Goal: Connect with others: Connect with others

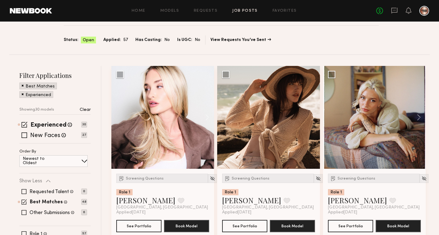
scroll to position [40, 0]
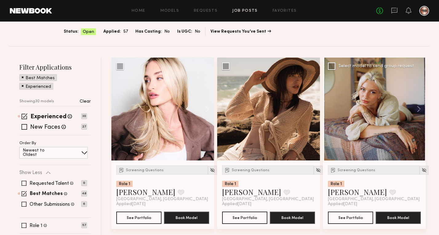
click at [391, 96] on div at bounding box center [374, 109] width 103 height 103
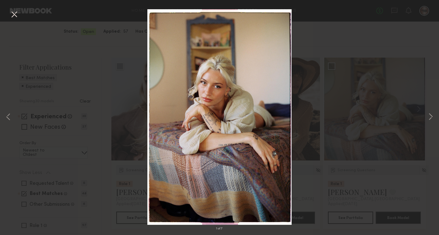
click at [344, 135] on div "1 of 7" at bounding box center [219, 117] width 439 height 235
click at [13, 17] on button at bounding box center [14, 14] width 10 height 11
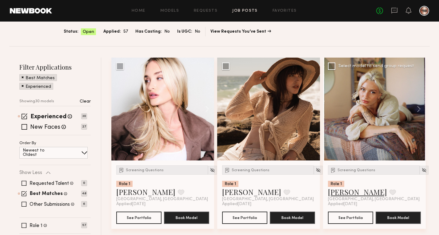
click at [346, 193] on link "Foster M." at bounding box center [357, 192] width 59 height 10
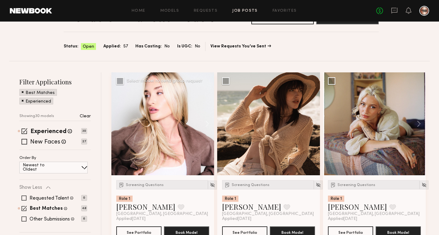
scroll to position [28, 0]
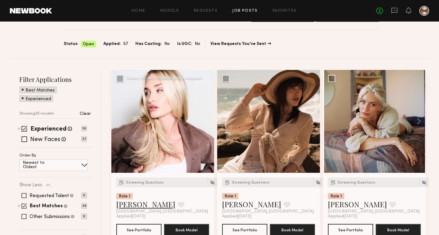
click at [133, 201] on link "Sam F." at bounding box center [145, 204] width 59 height 10
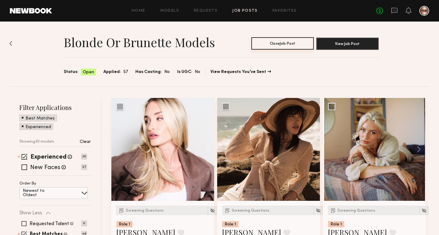
click at [282, 47] on button "Close Job Post" at bounding box center [282, 43] width 62 height 12
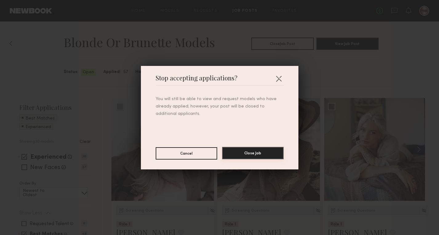
click at [256, 152] on button "Close Job" at bounding box center [253, 153] width 62 height 12
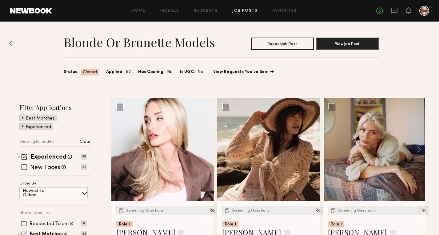
click at [254, 6] on div "Home Models Requests Job Posts Favorites Sign Out No fees up to $5,000" at bounding box center [240, 11] width 377 height 10
click at [249, 9] on link "Job Posts" at bounding box center [245, 11] width 26 height 4
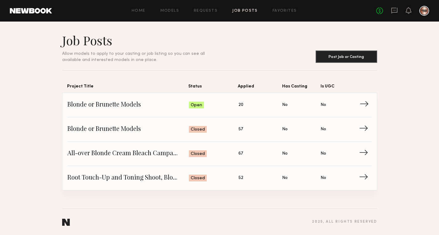
click at [124, 105] on span "Blonde or Brunette Models" at bounding box center [128, 104] width 122 height 9
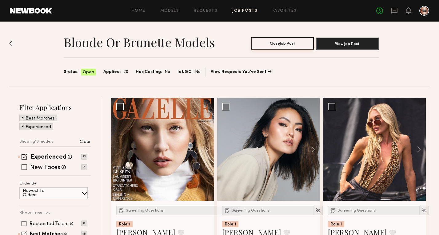
click at [290, 42] on button "Close Job Post" at bounding box center [282, 43] width 62 height 12
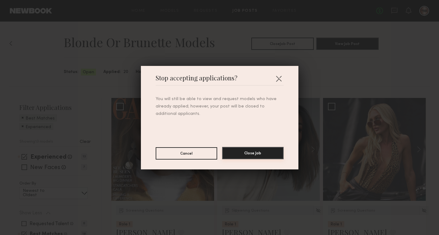
click at [249, 153] on button "Close Job" at bounding box center [253, 153] width 62 height 12
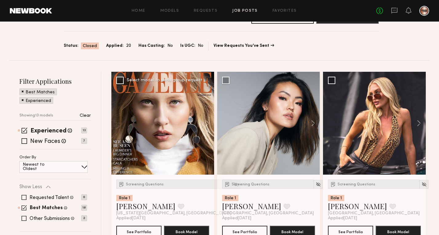
scroll to position [26, 0]
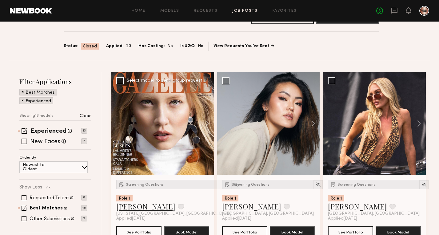
click at [134, 206] on link "Stasia B." at bounding box center [145, 206] width 59 height 10
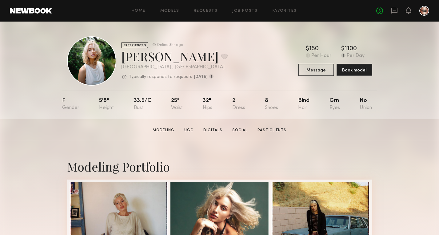
click at [107, 132] on section "Foster M. Modeling UGC Digitals Social Past Clients Message Book Model" at bounding box center [219, 130] width 439 height 22
click at [314, 67] on button "Message" at bounding box center [316, 69] width 36 height 12
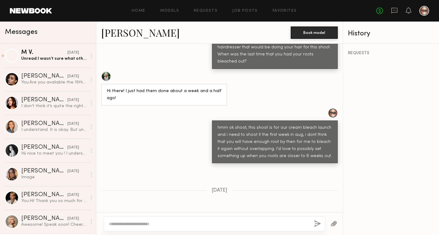
scroll to position [334, 0]
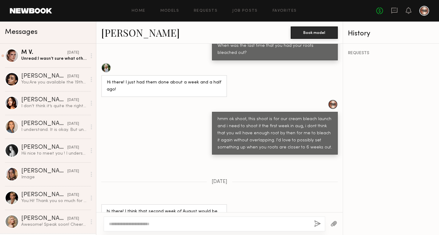
click at [208, 222] on textarea at bounding box center [209, 224] width 200 height 6
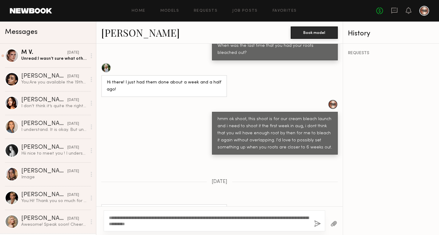
type textarea "**********"
click at [317, 226] on button "button" at bounding box center [317, 224] width 7 height 8
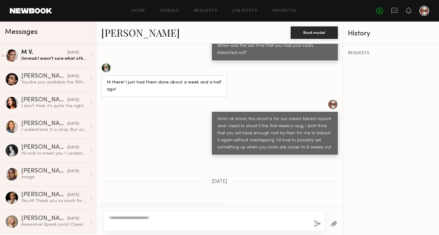
scroll to position [471, 0]
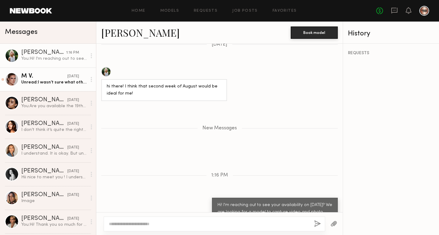
click at [52, 78] on div "M V." at bounding box center [44, 76] width 46 height 6
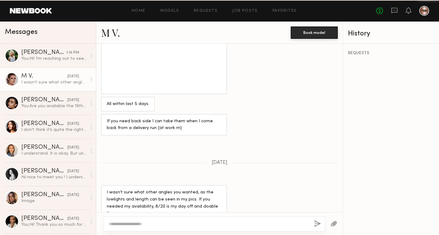
scroll to position [614, 0]
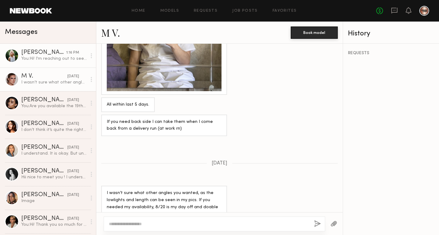
click at [47, 60] on div "You: Hi! I'm reaching out to see your availability on Sept 15th? We are looking…" at bounding box center [54, 59] width 66 height 6
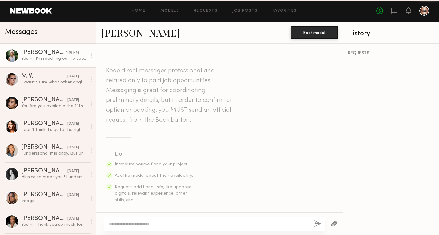
scroll to position [424, 0]
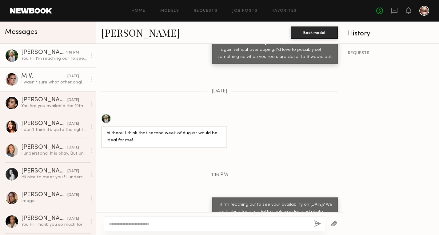
click at [41, 85] on link "M V. 08/15/2025 I wasn’t sure what other angles you wanted, as the lowlights an…" at bounding box center [48, 79] width 96 height 24
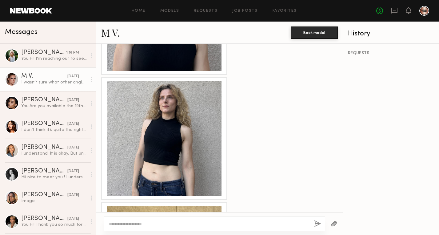
scroll to position [311, 0]
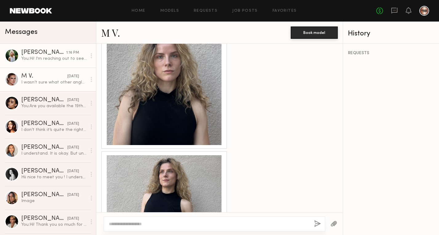
click at [46, 59] on div "You: Hi! I'm reaching out to see your availability on Sept 15th? We are looking…" at bounding box center [54, 59] width 66 height 6
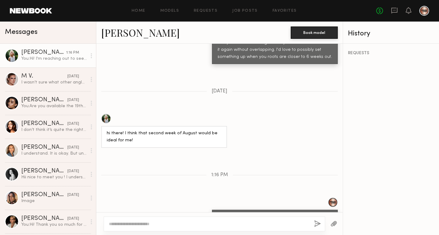
scroll to position [461, 0]
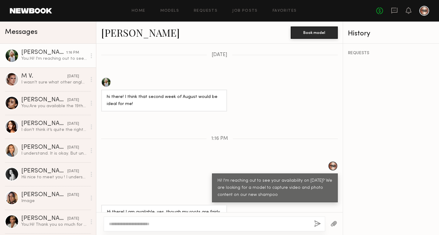
click at [182, 221] on textarea at bounding box center [209, 224] width 200 height 6
click at [213, 222] on textarea "**********" at bounding box center [209, 224] width 200 height 6
click at [219, 222] on textarea "**********" at bounding box center [209, 224] width 200 height 6
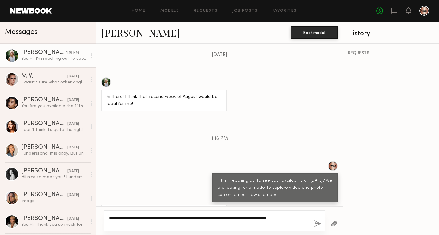
type textarea "**********"
click at [314, 223] on button "button" at bounding box center [317, 224] width 7 height 8
